Goal: Ask a question: Seek information or help from site administrators or community

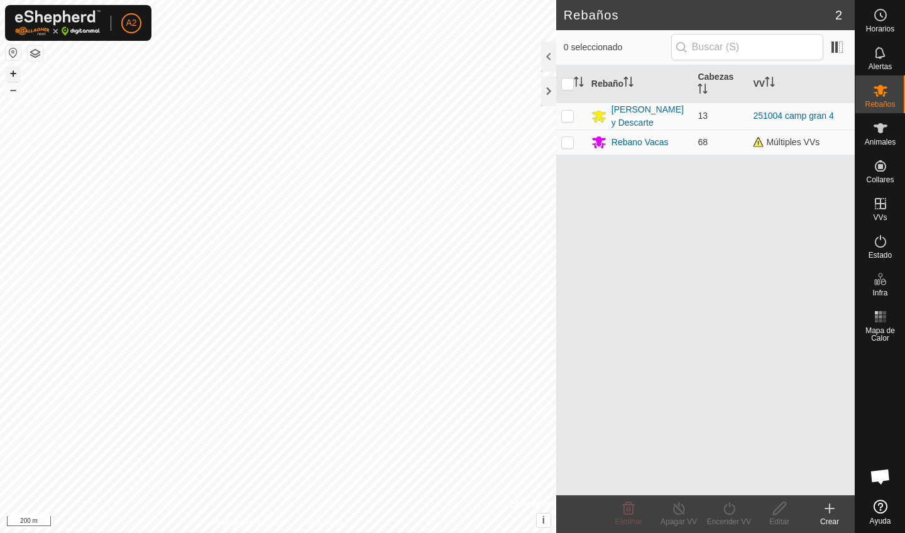
click at [14, 75] on button "+" at bounding box center [13, 73] width 15 height 15
click at [13, 71] on button "+" at bounding box center [13, 73] width 15 height 15
click at [879, 131] on icon at bounding box center [880, 128] width 14 height 10
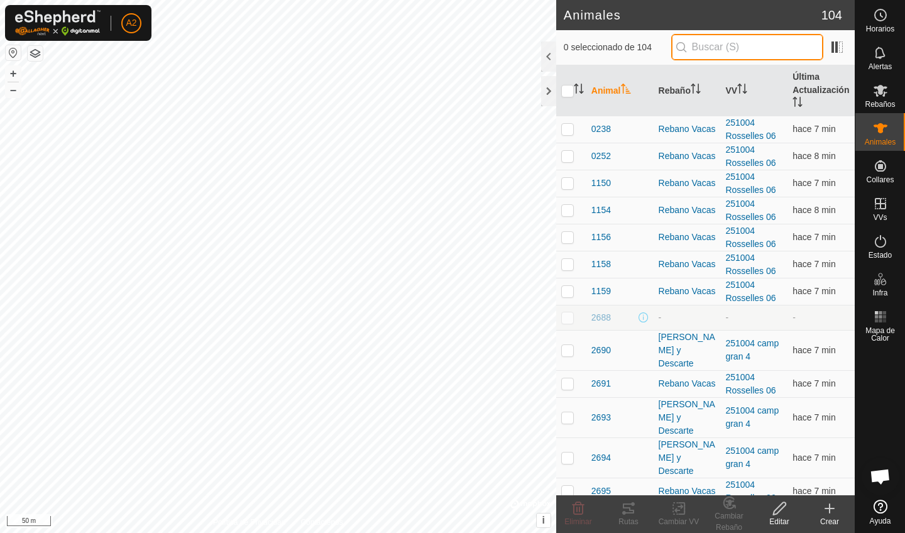
click at [767, 45] on input "text" at bounding box center [747, 47] width 152 height 26
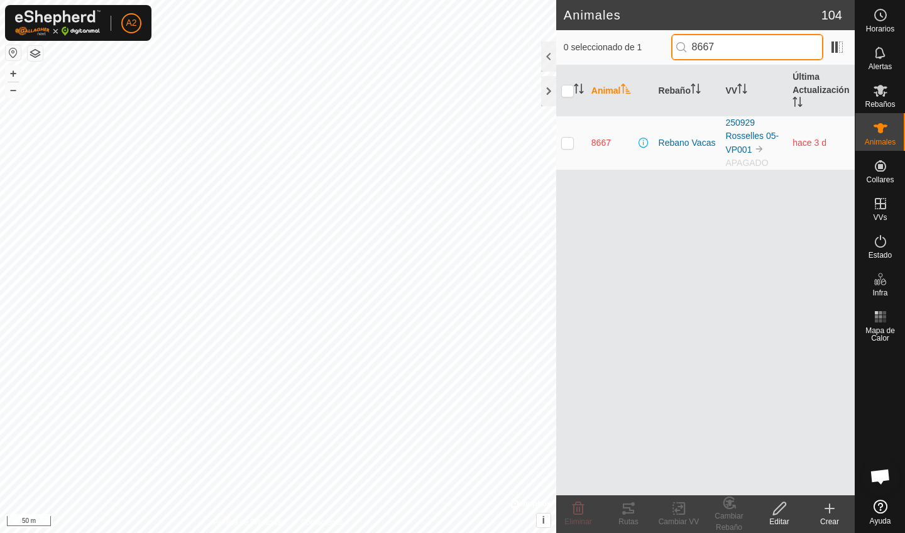
type input "8667"
click at [567, 153] on td at bounding box center [571, 143] width 30 height 54
checkbox input "true"
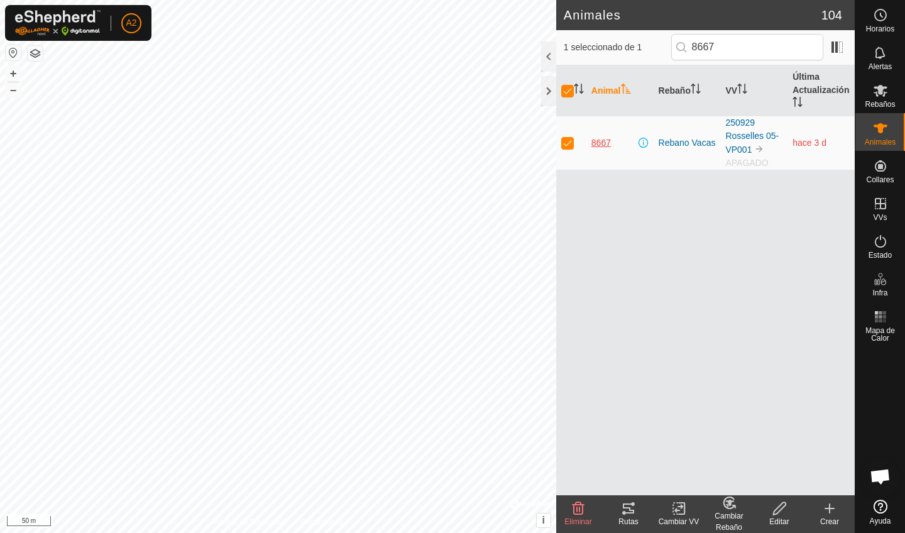
click at [599, 144] on span "8667" at bounding box center [600, 142] width 19 height 13
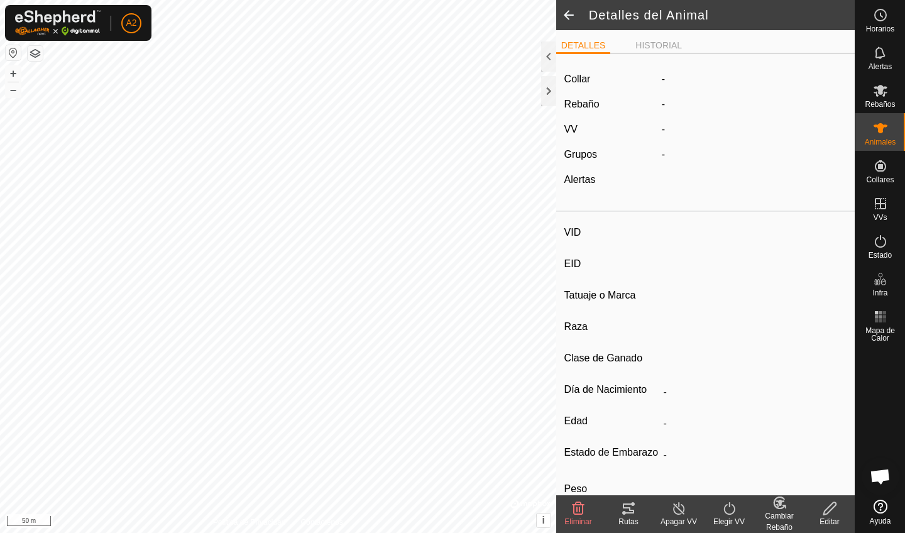
type input "8667"
type input "-"
type input "Aubrac"
type input "-"
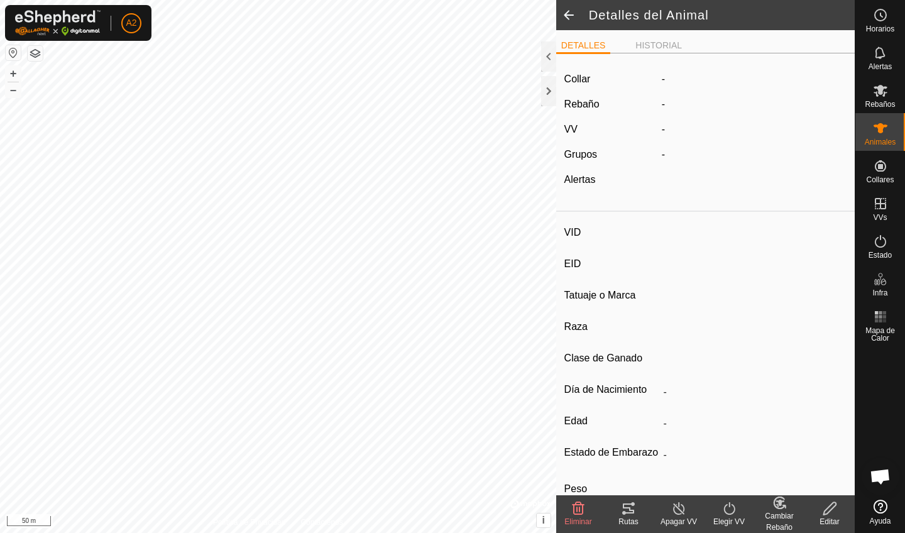
type input "12/2012"
type input "13 years"
type input "Vacía"
type input "514 kg"
type input "-"
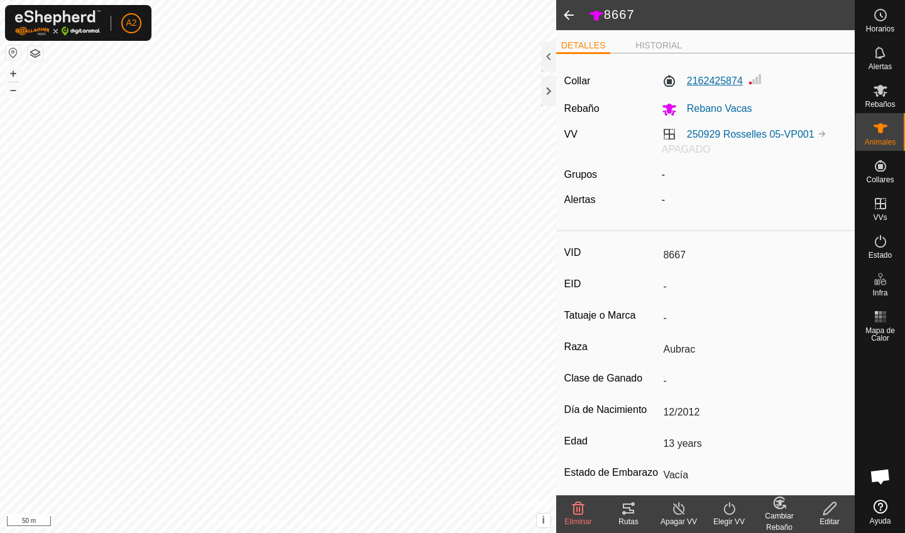
click at [727, 84] on label "2162425874" at bounding box center [702, 81] width 81 height 15
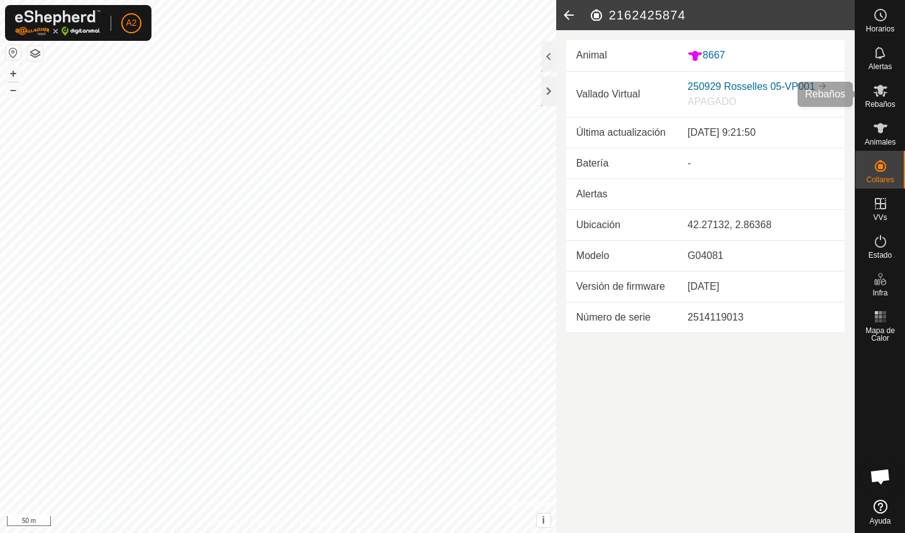
click at [884, 99] on es-mob-svg-icon at bounding box center [880, 90] width 23 height 20
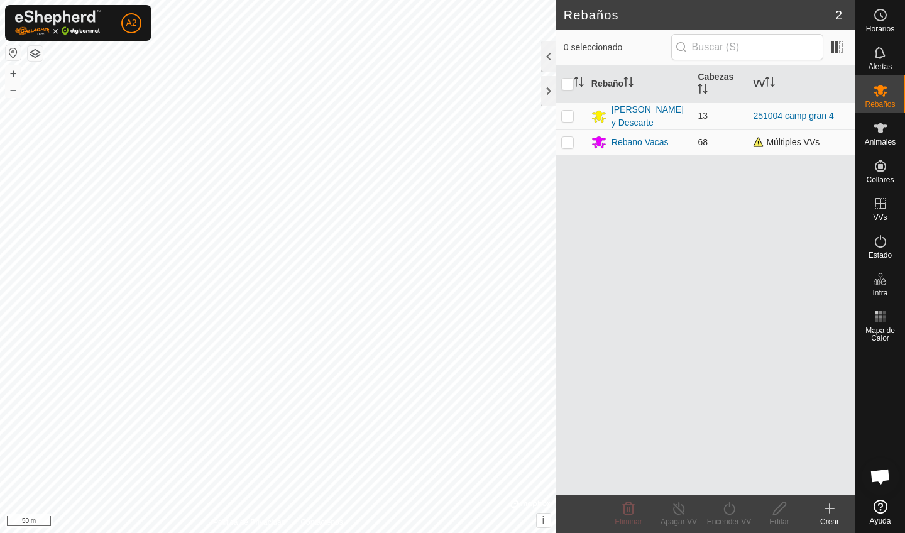
click at [574, 143] on td at bounding box center [571, 141] width 30 height 25
checkbox input "true"
click at [723, 509] on icon at bounding box center [729, 508] width 16 height 15
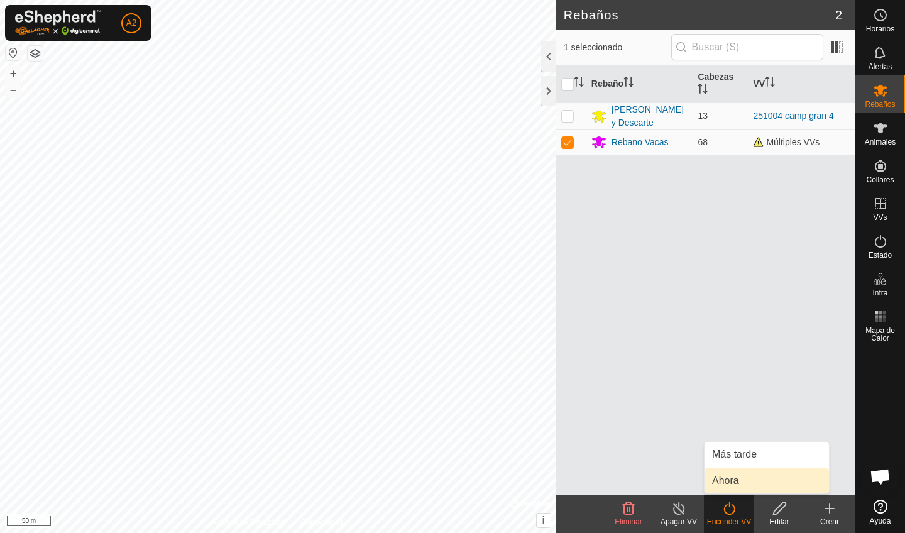
click at [732, 484] on link "Ahora" at bounding box center [766, 480] width 124 height 25
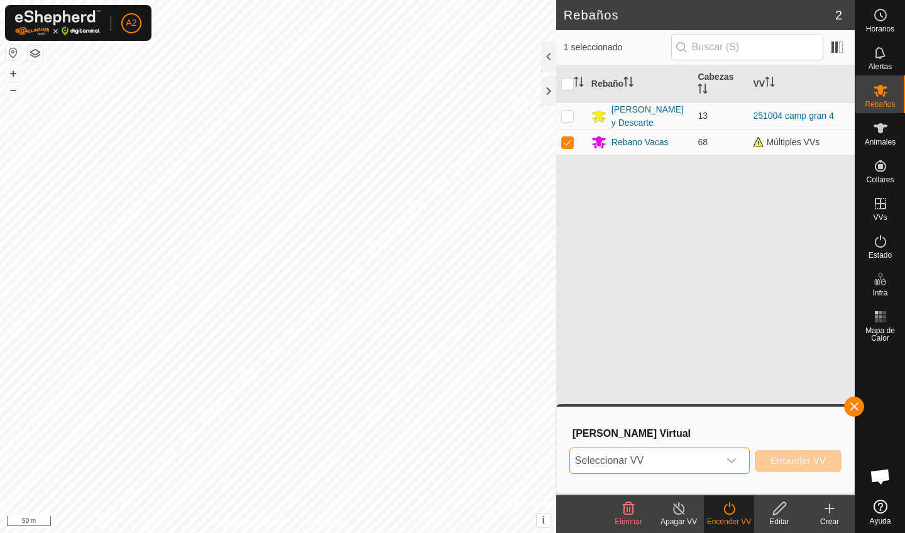
click at [705, 455] on span "Seleccionar VV" at bounding box center [644, 460] width 149 height 25
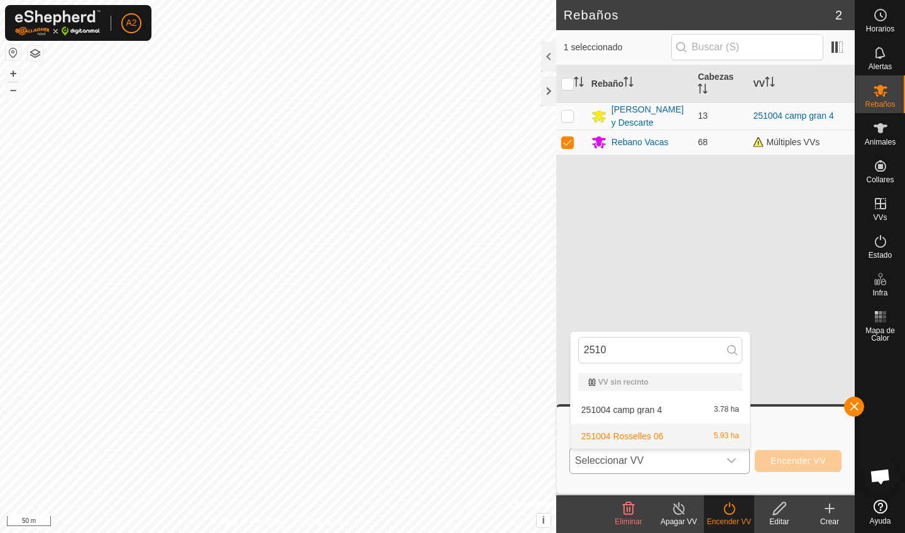
type input "2510"
click at [681, 438] on li "251004 Rosselles 06 5.93 ha" at bounding box center [659, 435] width 179 height 25
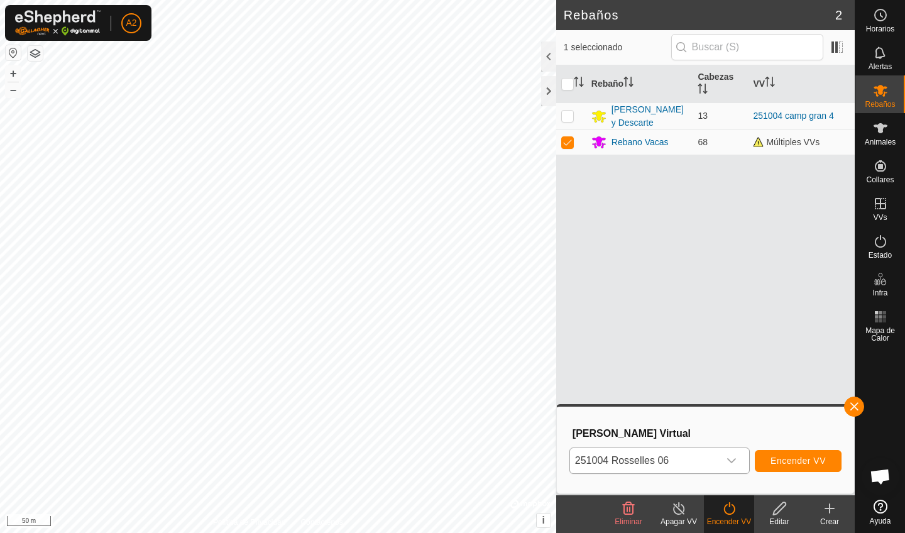
click at [780, 457] on span "Encender VV" at bounding box center [797, 460] width 55 height 10
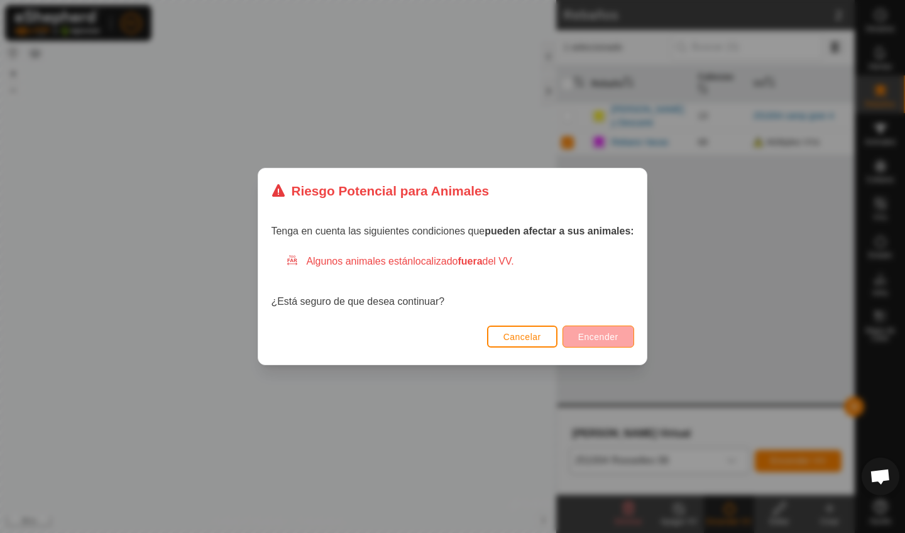
click at [603, 339] on span "Encender" at bounding box center [598, 337] width 40 height 10
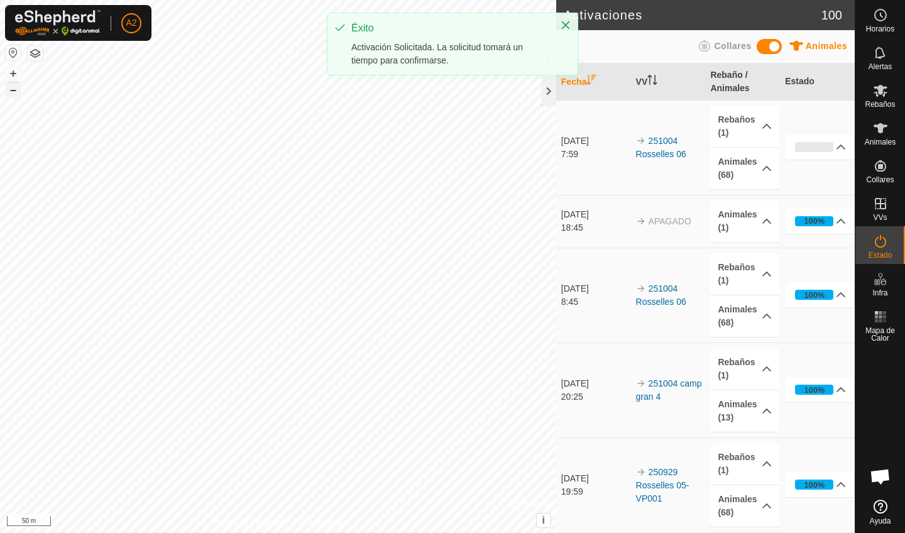
click at [17, 95] on button "–" at bounding box center [13, 89] width 15 height 15
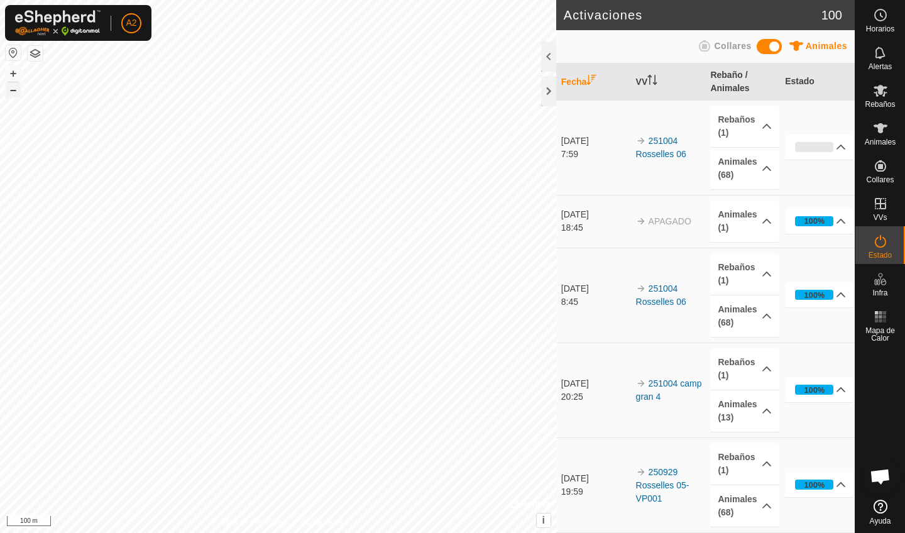
click at [17, 90] on button "–" at bounding box center [13, 89] width 15 height 15
click at [16, 72] on button "+" at bounding box center [13, 73] width 15 height 15
click at [34, 58] on button "button" at bounding box center [35, 53] width 15 height 15
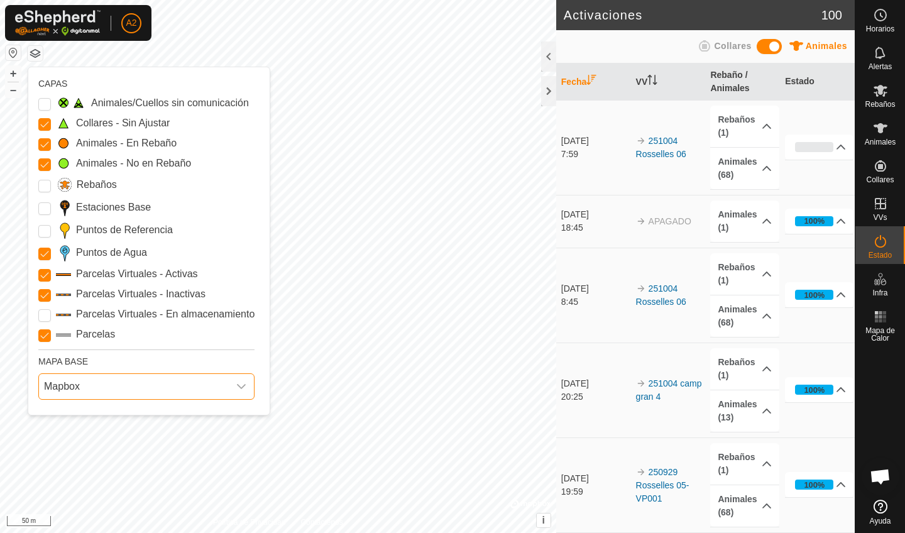
click at [204, 382] on span "Mapbox" at bounding box center [134, 386] width 190 height 25
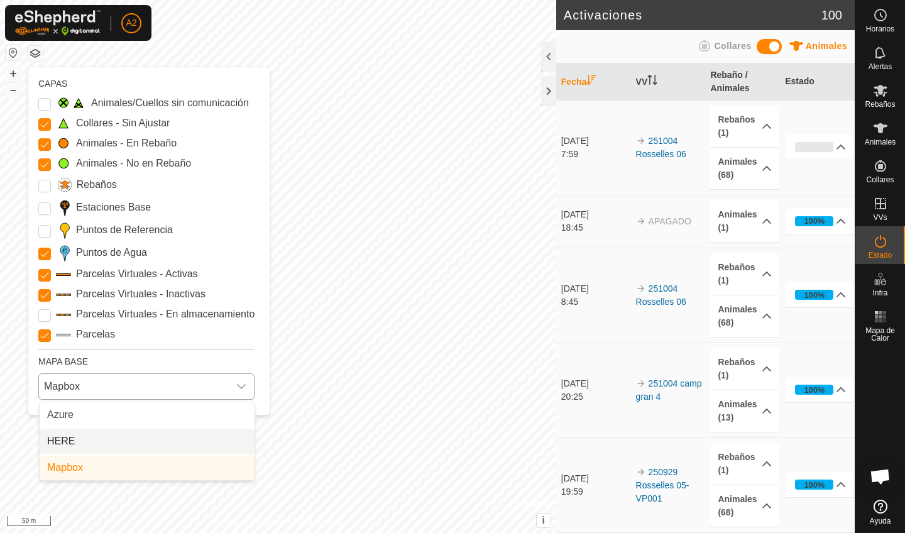
click at [127, 437] on li "HERE" at bounding box center [147, 440] width 215 height 25
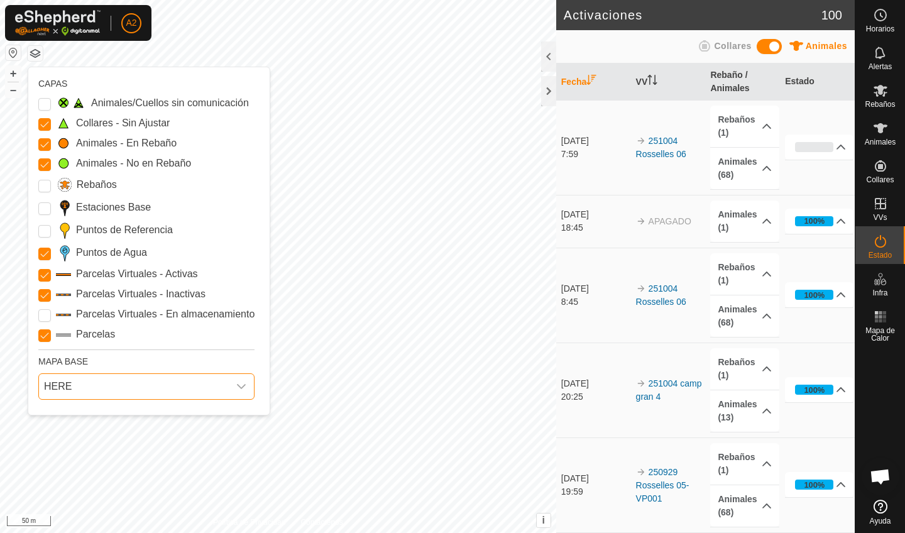
click at [140, 376] on span "HERE" at bounding box center [134, 386] width 190 height 25
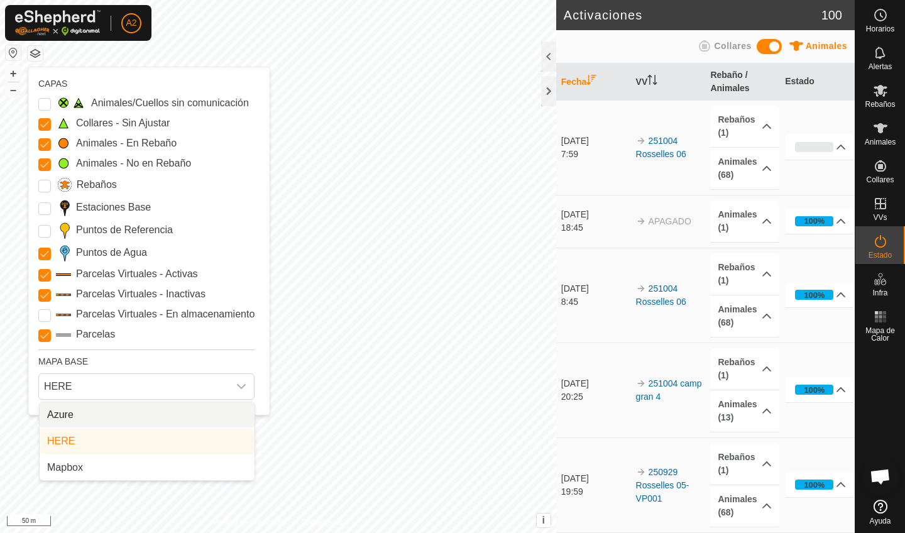
click at [134, 408] on li "Azure" at bounding box center [147, 414] width 215 height 25
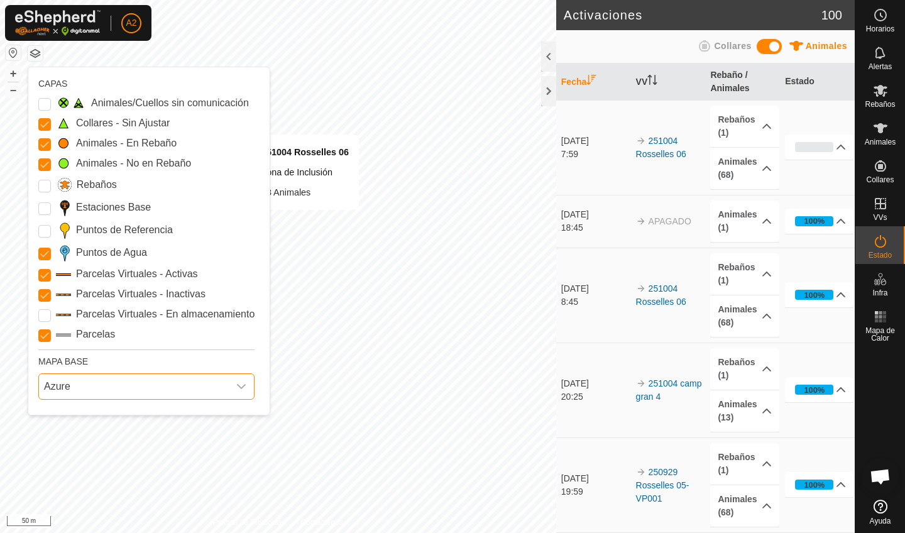
click at [883, 516] on link "Ayuda" at bounding box center [880, 511] width 50 height 35
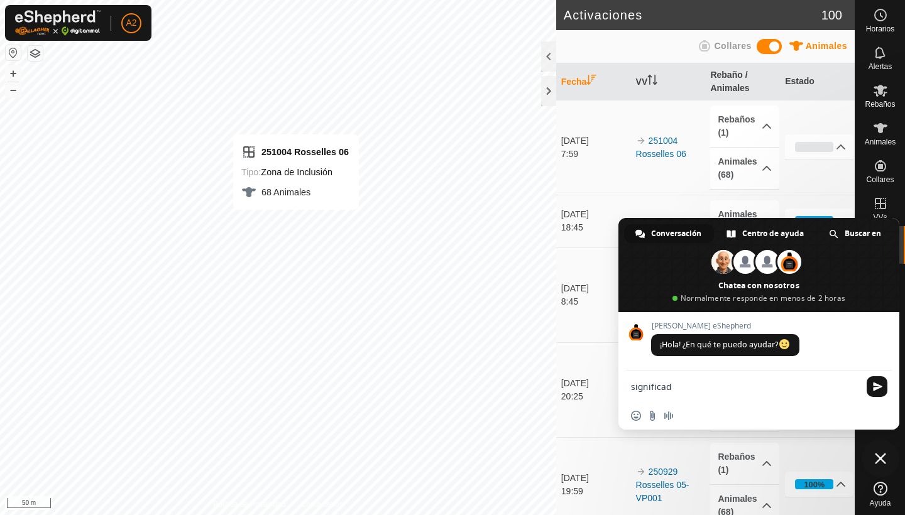
type textarea "significado"
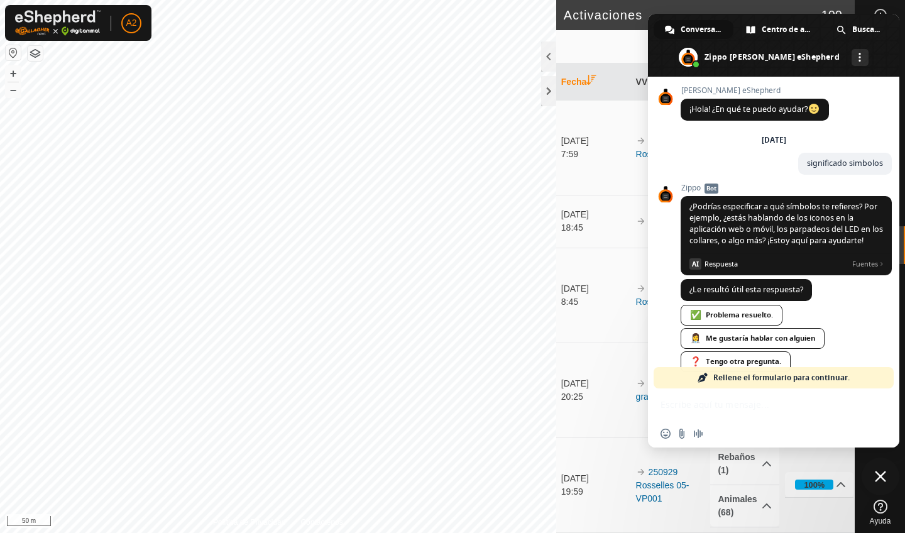
scroll to position [21, 0]
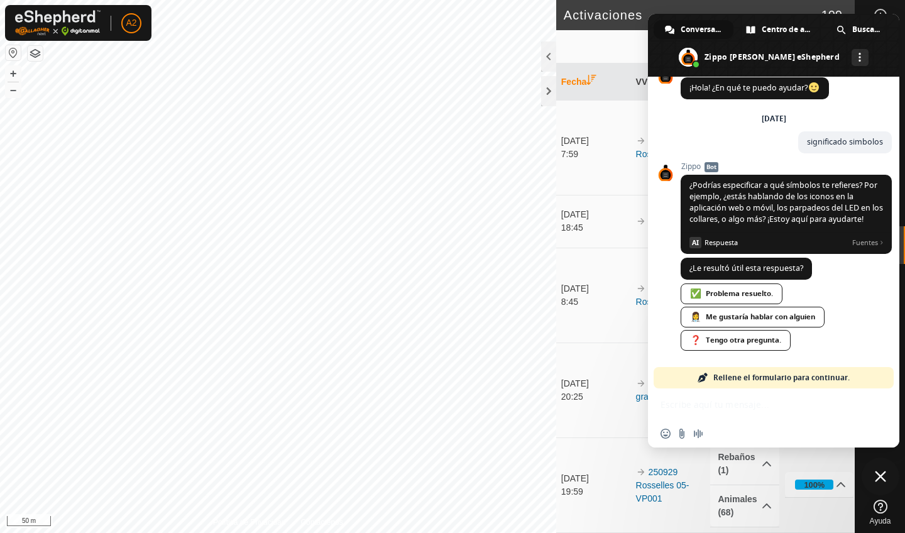
click at [706, 399] on div "Insertar un emoji Enviar un archivo Grabar mensaje de audio" at bounding box center [773, 417] width 251 height 59
click at [732, 434] on div "Insertar un emoji Enviar un archivo Grabar mensaje de audio" at bounding box center [773, 434] width 251 height 28
click at [726, 403] on div "Insertar un emoji Enviar un archivo Grabar mensaje de audio" at bounding box center [773, 417] width 251 height 59
click at [770, 379] on span "Rellene el formulario para continuar." at bounding box center [781, 377] width 136 height 21
click at [743, 339] on div "❓ Tengo otra pregunta." at bounding box center [735, 340] width 110 height 21
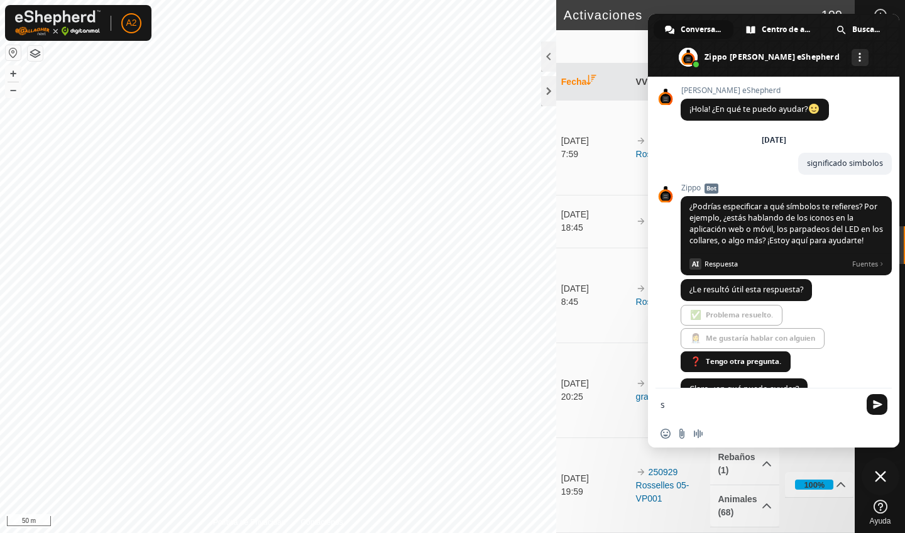
scroll to position [26, 0]
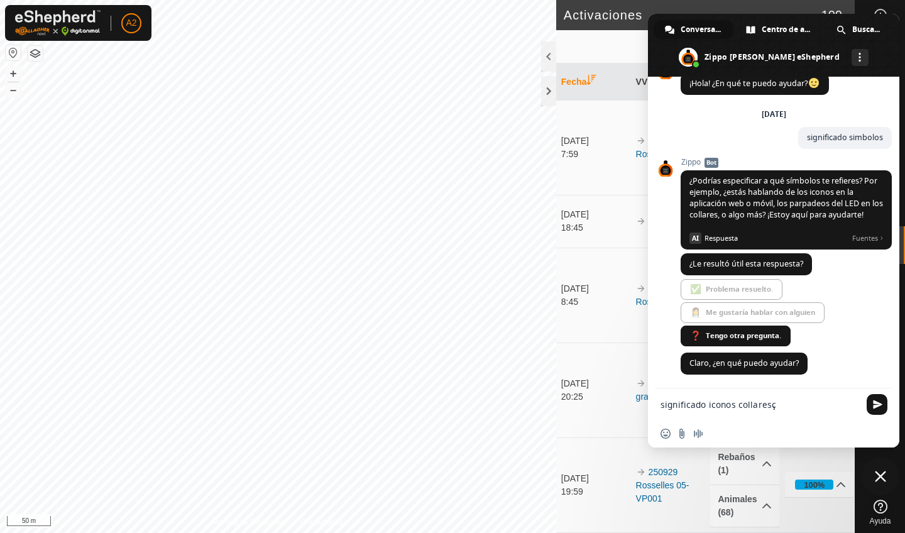
type textarea "significado iconos collares"
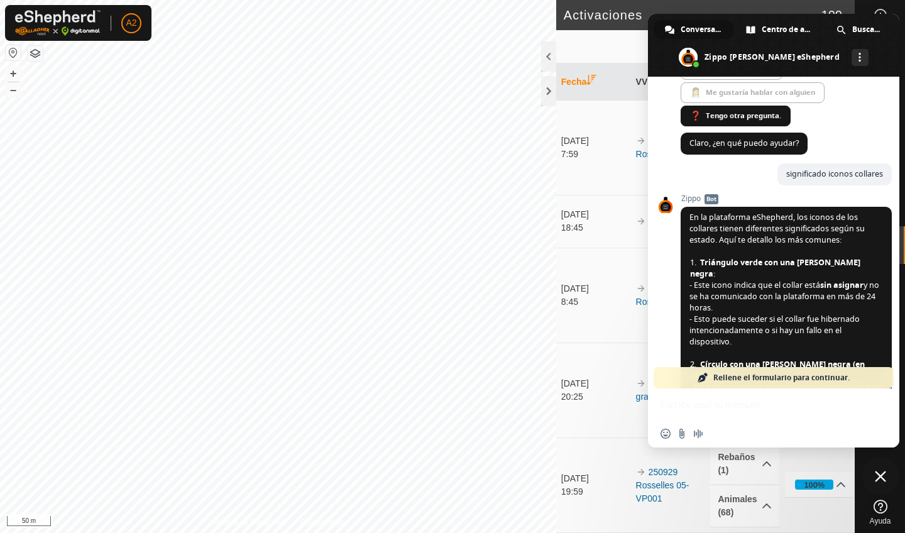
scroll to position [246, 0]
click at [672, 55] on span at bounding box center [773, 45] width 251 height 63
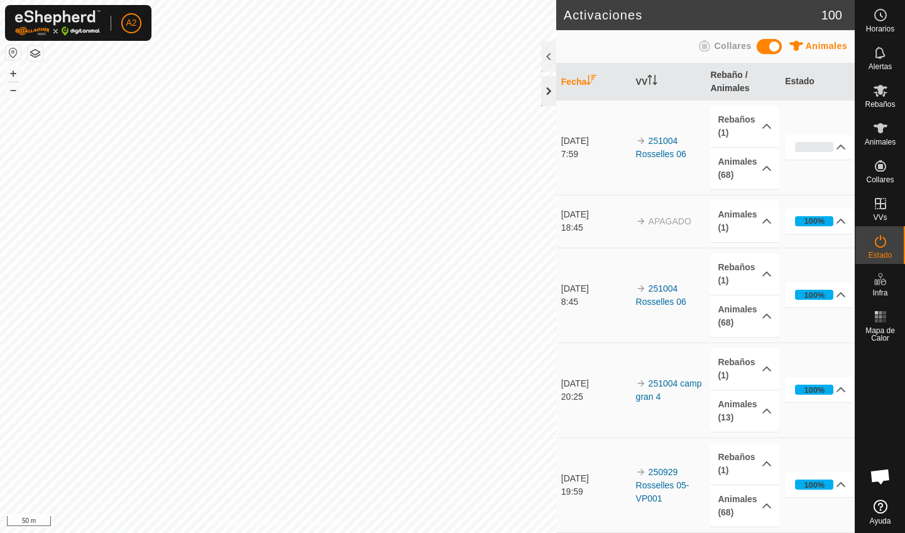
click at [550, 94] on div at bounding box center [548, 91] width 15 height 30
